Goal: Task Accomplishment & Management: Complete application form

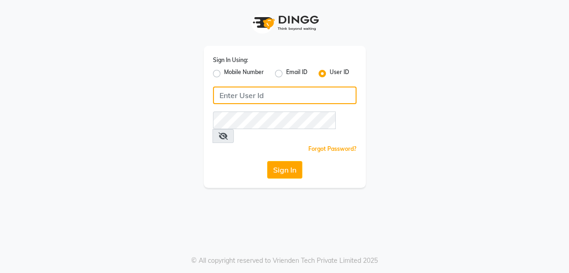
type input "rhapsody"
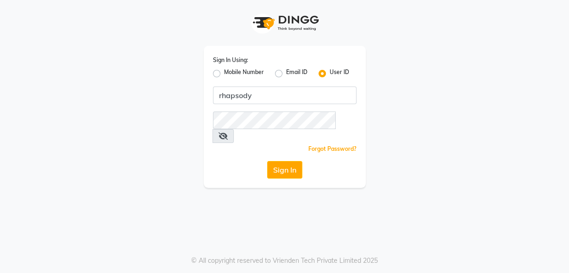
click at [47, 73] on div "Sign In Using: Mobile Number Email ID User ID rhapsody Remember me Forgot Passw…" at bounding box center [285, 94] width 528 height 188
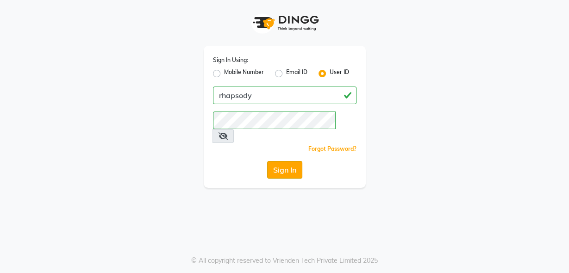
click at [296, 161] on button "Sign In" at bounding box center [284, 170] width 35 height 18
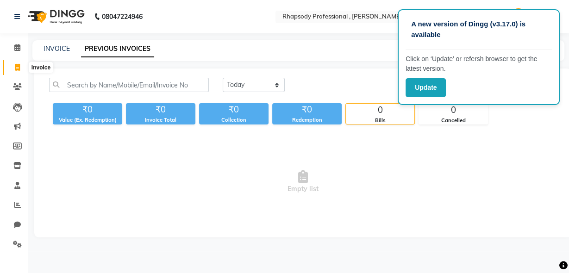
click at [20, 67] on span at bounding box center [17, 68] width 16 height 11
select select "service"
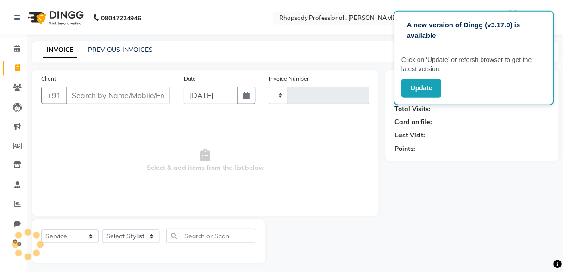
scroll to position [5, 0]
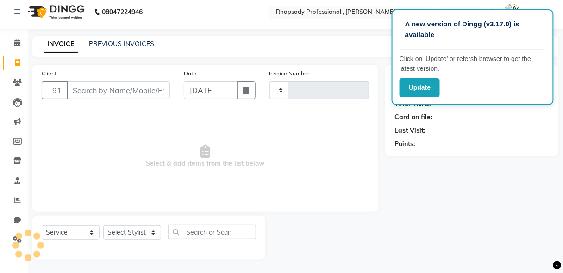
type input "0506"
select select "8581"
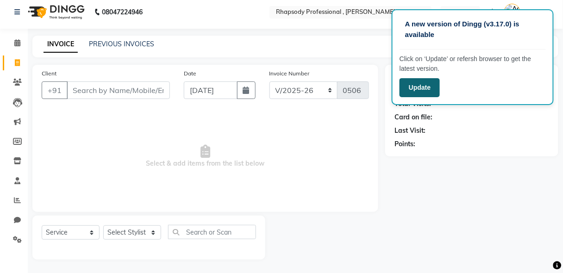
click at [422, 89] on button "Update" at bounding box center [420, 87] width 40 height 19
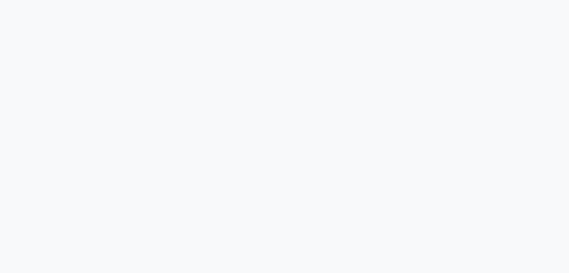
select select "service"
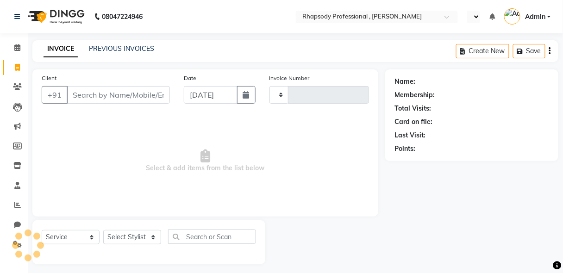
type input "0506"
select select "en"
select select "8581"
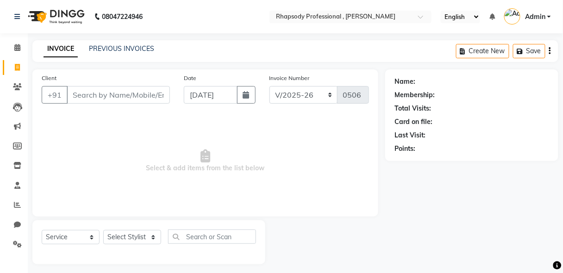
click at [90, 104] on div "Client +91" at bounding box center [106, 92] width 142 height 38
click at [103, 98] on input "Client" at bounding box center [118, 95] width 103 height 18
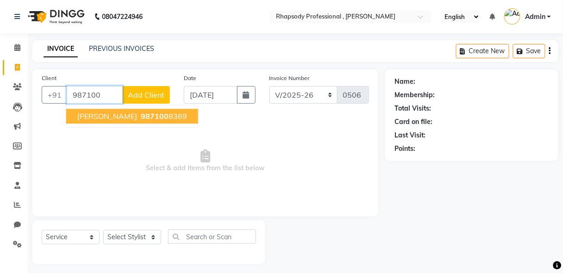
click at [141, 116] on span "987100" at bounding box center [155, 116] width 28 height 9
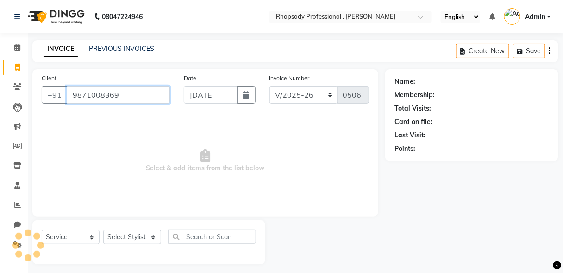
type input "9871008369"
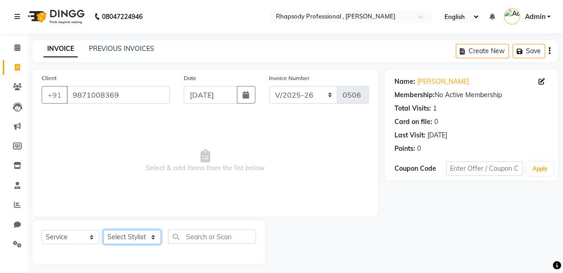
click at [136, 235] on select "Select Stylist [PERSON_NAME] [PERSON_NAME] Manager [PERSON_NAME] [PERSON_NAME] …" at bounding box center [132, 237] width 58 height 14
select select "85667"
click at [103, 230] on select "Select Stylist [PERSON_NAME] [PERSON_NAME] Manager [PERSON_NAME] [PERSON_NAME] …" at bounding box center [132, 237] width 58 height 14
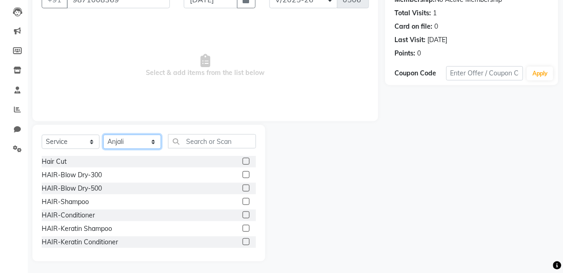
scroll to position [97, 0]
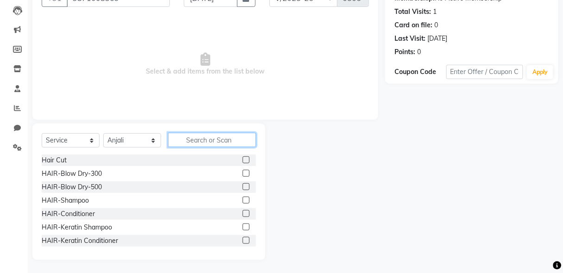
click at [234, 136] on input "text" at bounding box center [212, 140] width 88 height 14
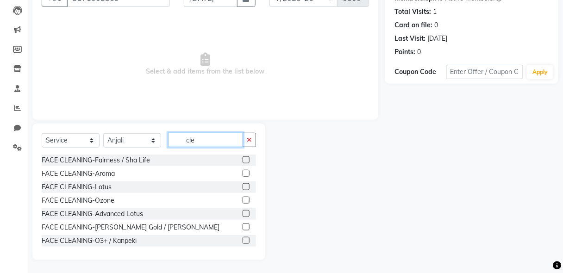
type input "cle"
click at [243, 227] on label at bounding box center [246, 227] width 7 height 7
click at [243, 227] on input "checkbox" at bounding box center [246, 228] width 6 height 6
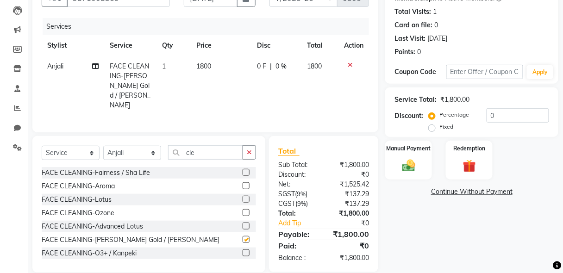
checkbox input "false"
click at [248, 149] on icon "button" at bounding box center [249, 152] width 5 height 6
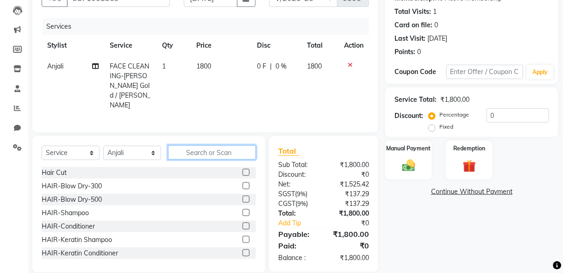
click at [219, 149] on input "text" at bounding box center [212, 152] width 88 height 14
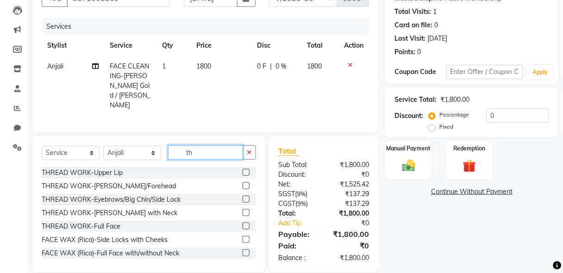
type input "th"
click at [243, 167] on div at bounding box center [249, 173] width 13 height 12
click at [243, 169] on label at bounding box center [246, 172] width 7 height 7
click at [243, 170] on input "checkbox" at bounding box center [246, 173] width 6 height 6
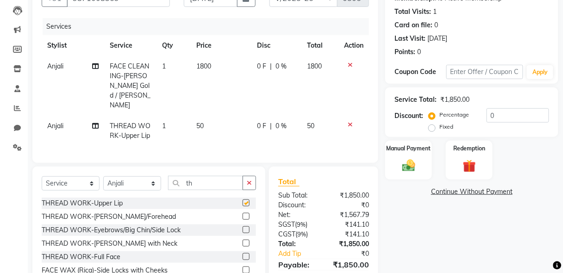
checkbox input "false"
click at [243, 226] on label at bounding box center [246, 229] width 7 height 7
click at [243, 227] on input "checkbox" at bounding box center [246, 230] width 6 height 6
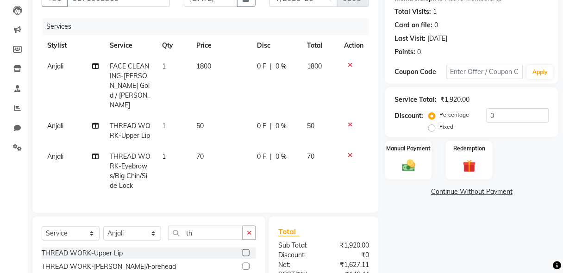
checkbox input "false"
click at [406, 163] on img at bounding box center [409, 166] width 22 height 16
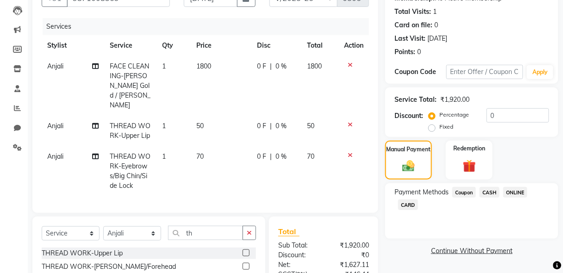
click at [495, 190] on span "CASH" at bounding box center [490, 192] width 20 height 11
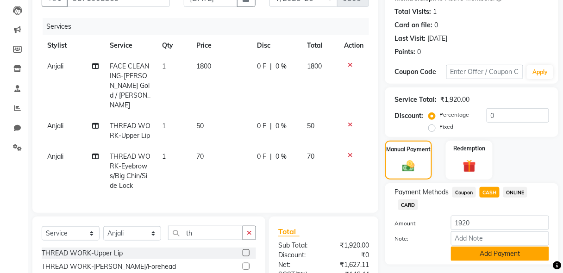
click at [500, 257] on button "Add Payment" at bounding box center [500, 254] width 98 height 14
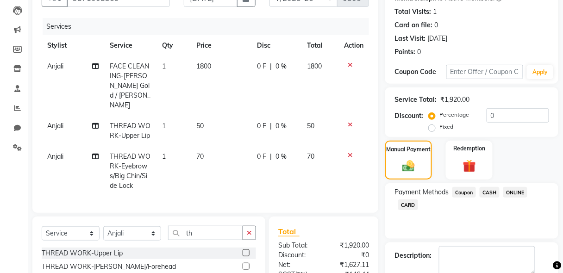
scroll to position [228, 0]
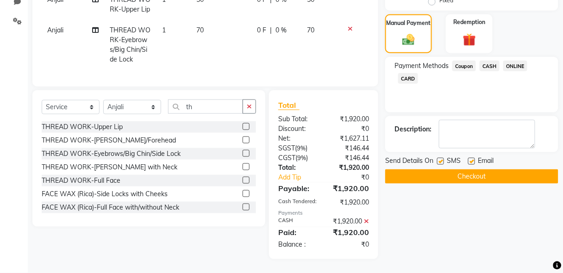
click at [484, 171] on button "Checkout" at bounding box center [471, 177] width 173 height 14
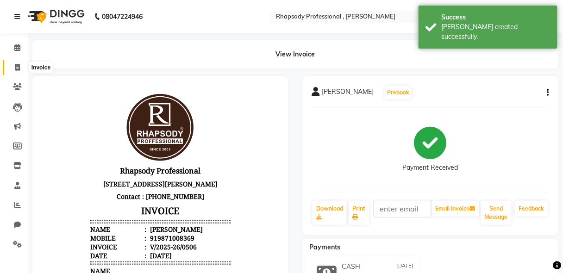
click at [19, 65] on icon at bounding box center [17, 67] width 5 height 7
select select "service"
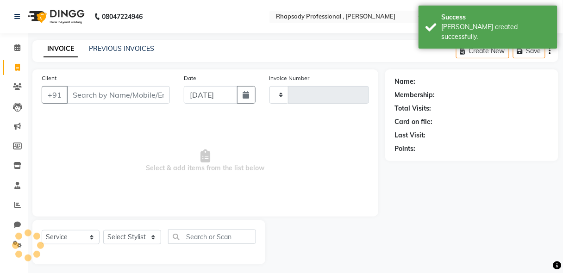
scroll to position [5, 0]
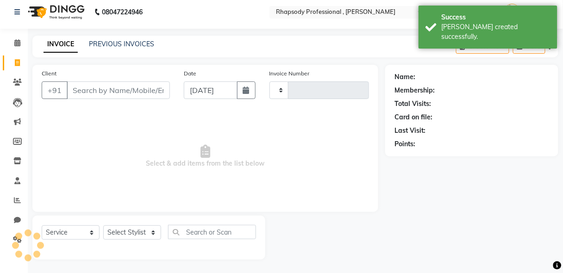
type input "0507"
select select "8581"
click at [112, 94] on input "Client" at bounding box center [118, 91] width 103 height 18
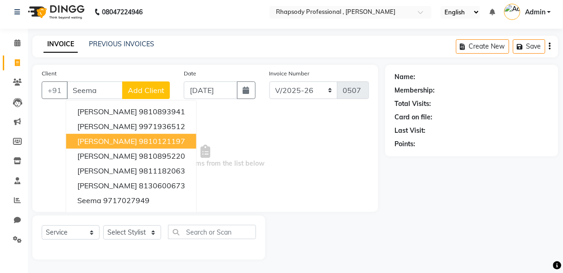
click at [139, 144] on ngb-highlight "9810121197" at bounding box center [162, 141] width 46 height 9
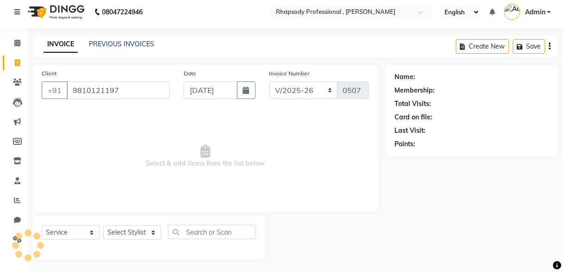
type input "9810121197"
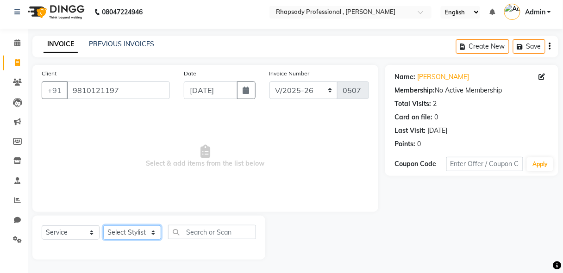
click at [132, 231] on select "Select Stylist Ahmad Anjali Latif Laxmi Manager Neetu Reetu Ruma Santosh Soniya…" at bounding box center [132, 233] width 58 height 14
select select "85667"
click at [103, 226] on select "Select Stylist Ahmad Anjali Latif Laxmi Manager Neetu Reetu Ruma Santosh Soniya…" at bounding box center [132, 233] width 58 height 14
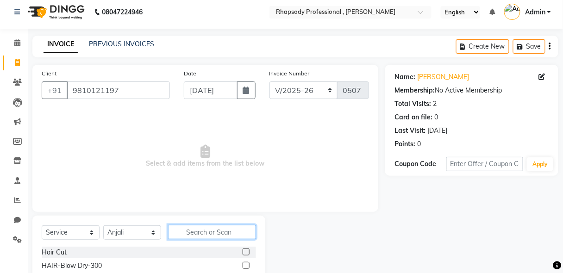
click at [219, 232] on input "text" at bounding box center [212, 232] width 88 height 14
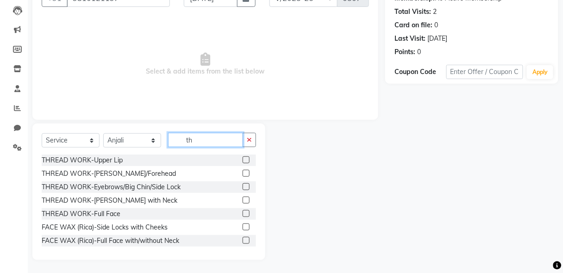
type input "th"
click at [243, 187] on label at bounding box center [246, 186] width 7 height 7
click at [243, 187] on input "checkbox" at bounding box center [246, 187] width 6 height 6
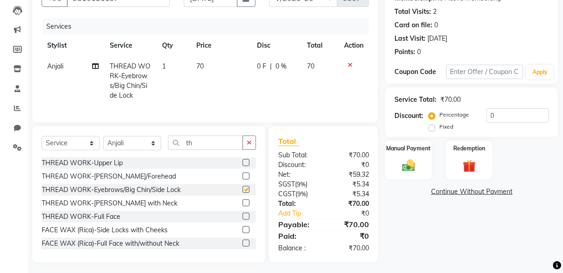
checkbox input "false"
click at [245, 146] on button "button" at bounding box center [249, 143] width 13 height 14
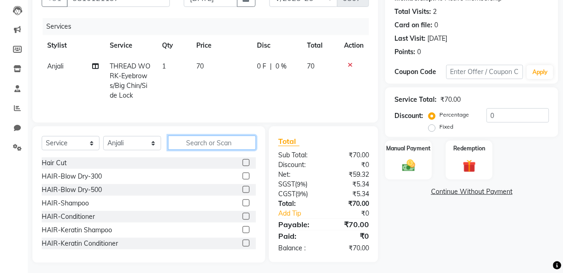
click at [237, 148] on input "text" at bounding box center [212, 143] width 88 height 14
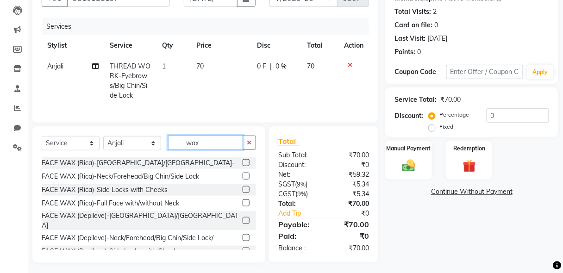
type input "wax"
click at [243, 166] on label at bounding box center [246, 162] width 7 height 7
click at [243, 166] on input "checkbox" at bounding box center [246, 163] width 6 height 6
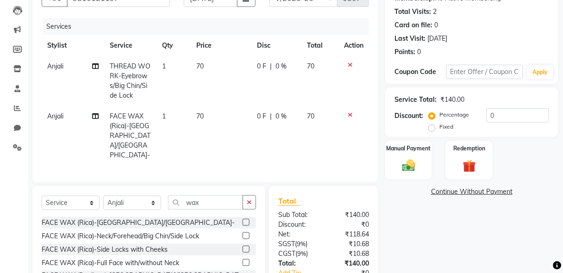
click at [243, 219] on label at bounding box center [246, 222] width 7 height 7
click at [243, 220] on input "checkbox" at bounding box center [246, 223] width 6 height 6
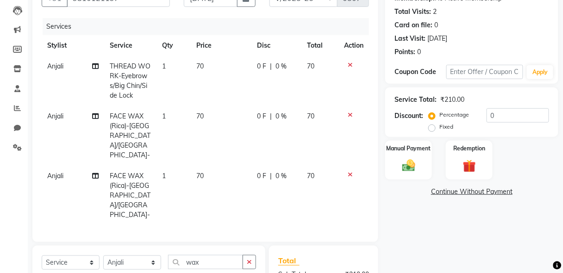
checkbox input "false"
click at [418, 168] on img at bounding box center [409, 166] width 22 height 16
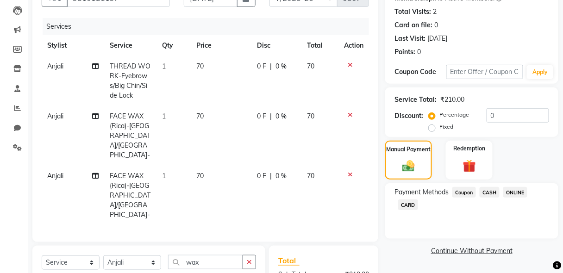
click at [512, 193] on span "ONLINE" at bounding box center [515, 192] width 24 height 11
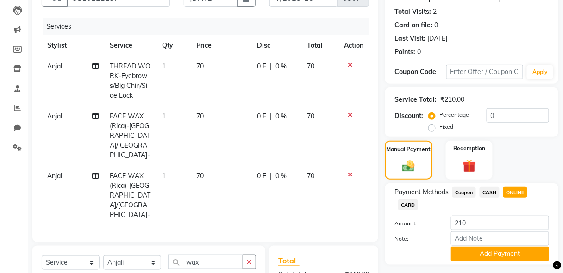
click at [491, 196] on span "CASH" at bounding box center [490, 192] width 20 height 11
click at [497, 252] on button "Add Payment" at bounding box center [500, 254] width 98 height 14
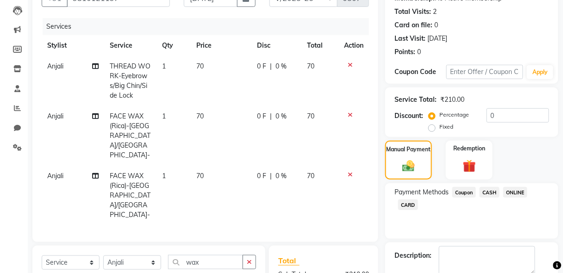
scroll to position [218, 0]
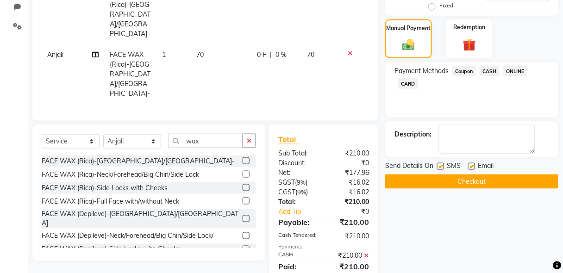
click at [472, 181] on button "Checkout" at bounding box center [471, 182] width 173 height 14
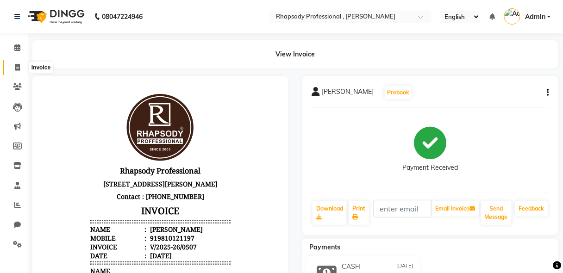
click at [17, 69] on icon at bounding box center [17, 67] width 5 height 7
select select "service"
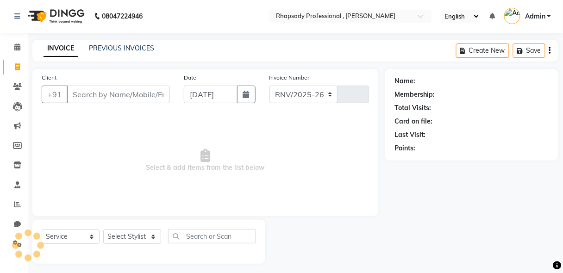
select select "8581"
type input "0508"
